Goal: Task Accomplishment & Management: Manage account settings

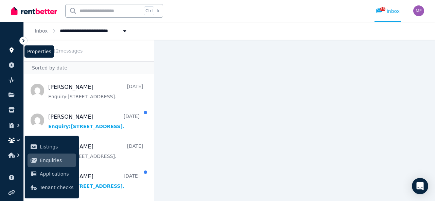
click at [11, 51] on icon at bounding box center [12, 50] width 4 height 5
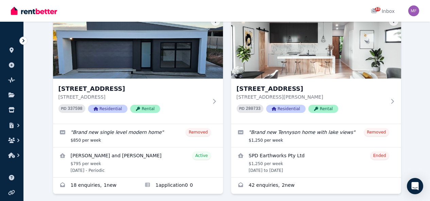
scroll to position [419, 0]
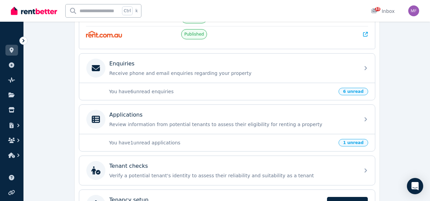
scroll to position [190, 0]
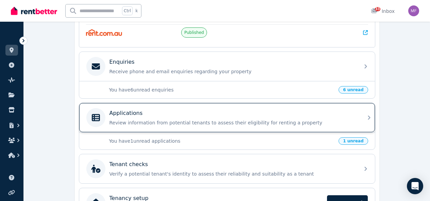
click at [286, 126] on p "Review information from potential tenants to assess their eligibility for renti…" at bounding box center [232, 123] width 246 height 7
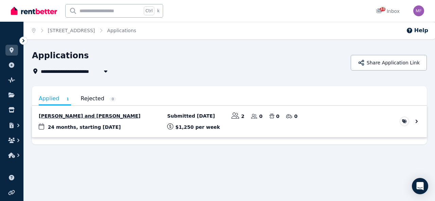
click at [66, 117] on link "View application: Rocchina Rossi and Shaun Jacobsen" at bounding box center [229, 122] width 395 height 32
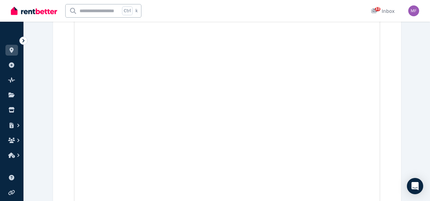
scroll to position [3374, 0]
